Goal: Task Accomplishment & Management: Use online tool/utility

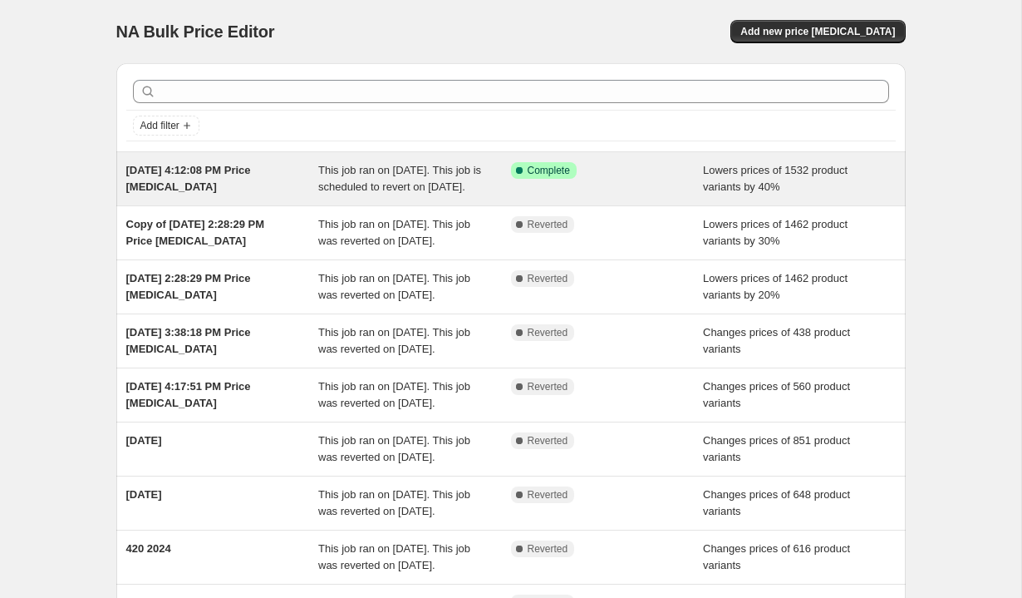
click at [330, 182] on span "This job ran on August 29, 2025. This job is scheduled to revert on September 2…" at bounding box center [399, 178] width 163 height 29
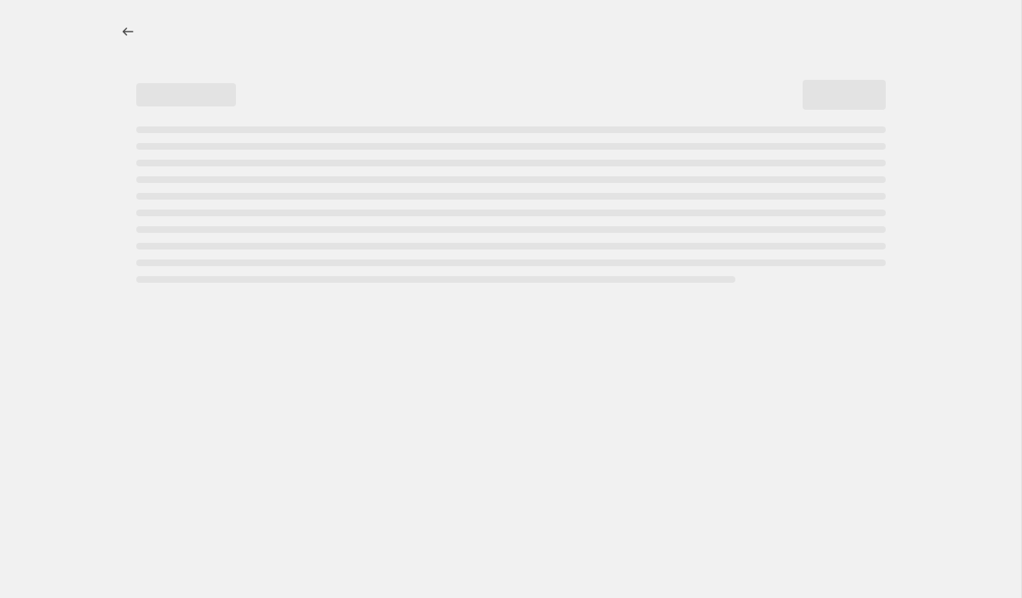
select select "percentage"
